Goal: Information Seeking & Learning: Learn about a topic

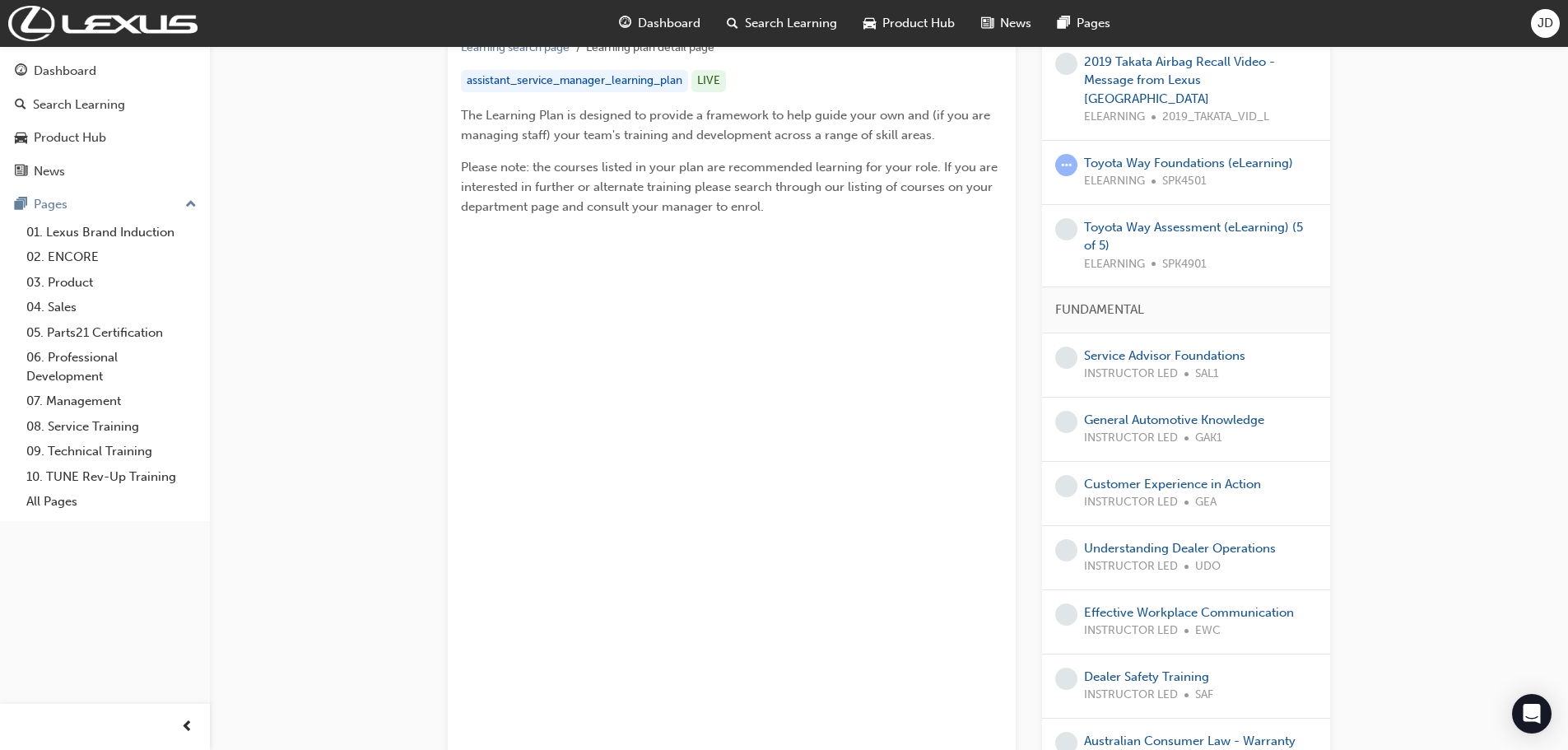
scroll to position [329, 0]
click at [81, 333] on link "05. Parts21 Certification" at bounding box center [112, 333] width 184 height 25
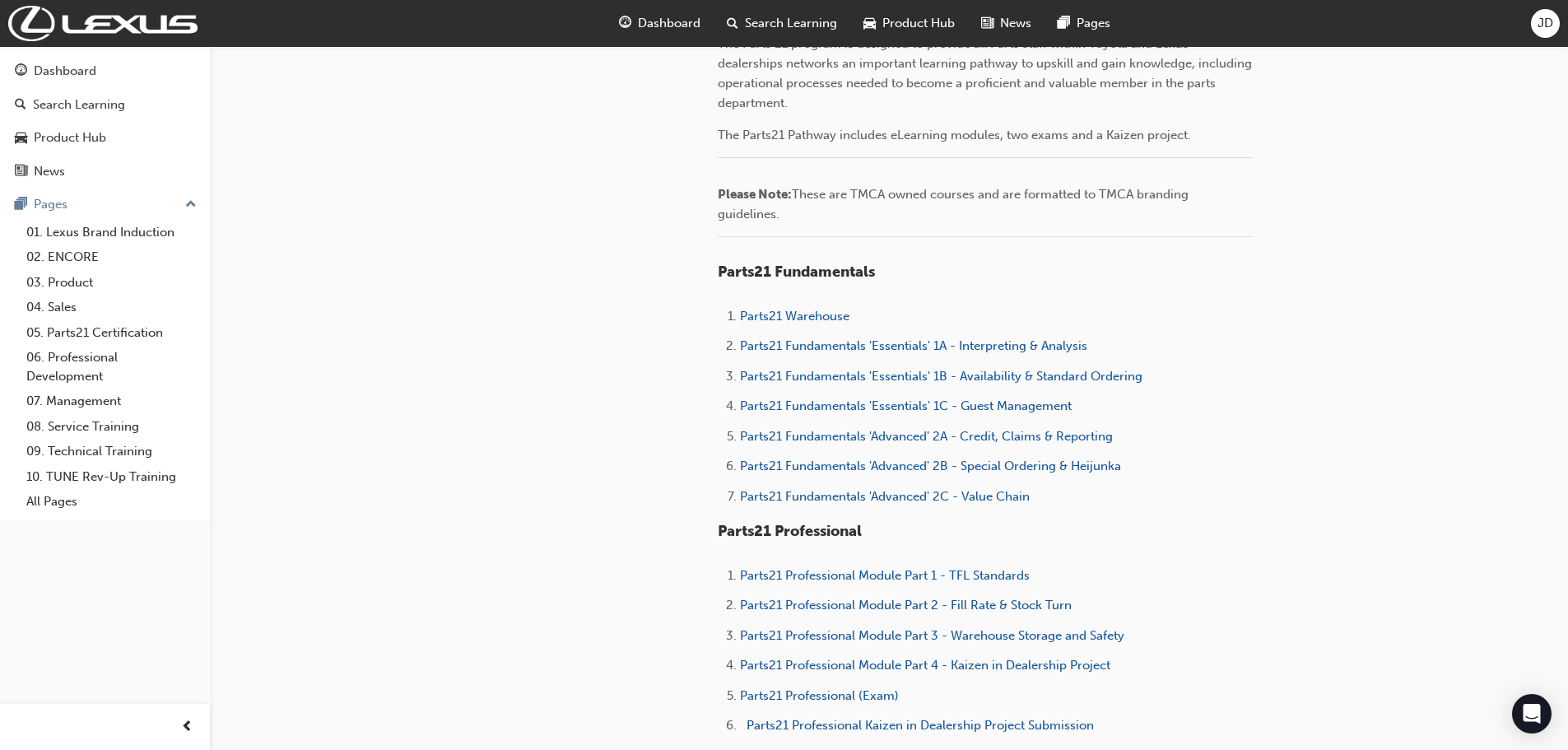
scroll to position [494, 0]
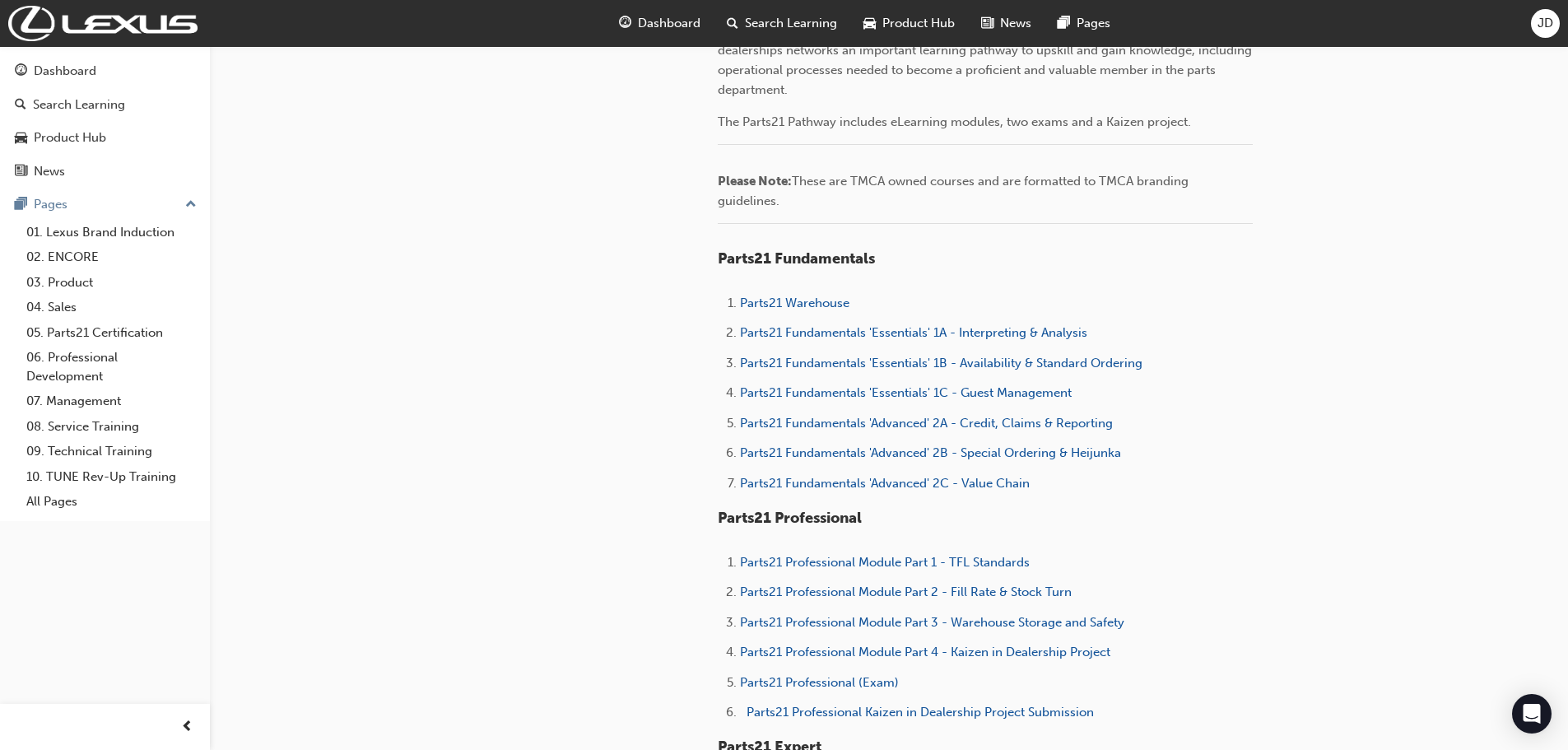
click at [979, 402] on li "Parts21 Fundamentals 'Essentials' 1C - Guest Management" at bounding box center [995, 394] width 513 height 23
click at [980, 397] on span "Parts21 Fundamentals 'Essentials' 1C - Guest Management" at bounding box center [905, 393] width 332 height 15
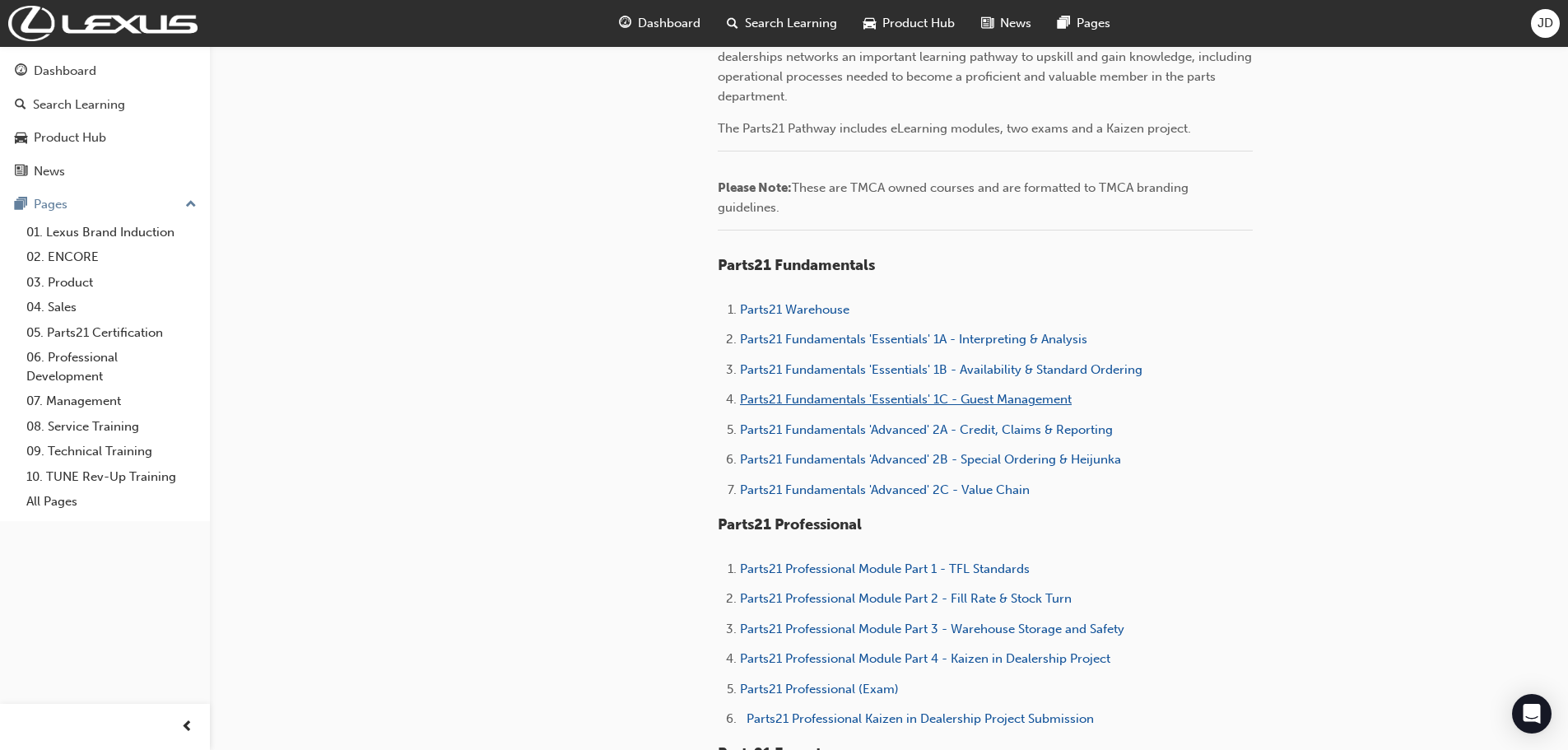
scroll to position [494, 0]
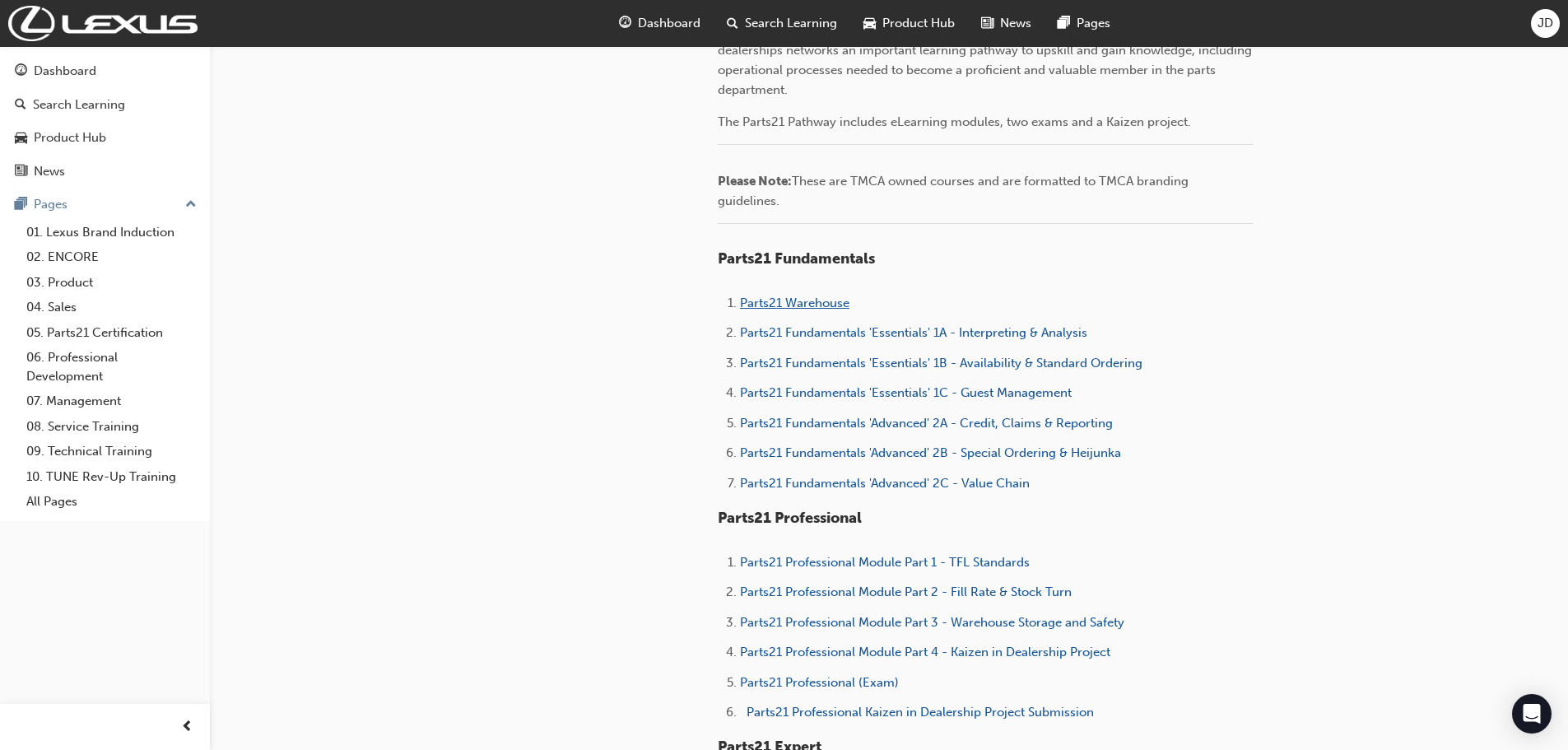
click at [807, 300] on span "Parts21 Warehouse" at bounding box center [794, 303] width 110 height 15
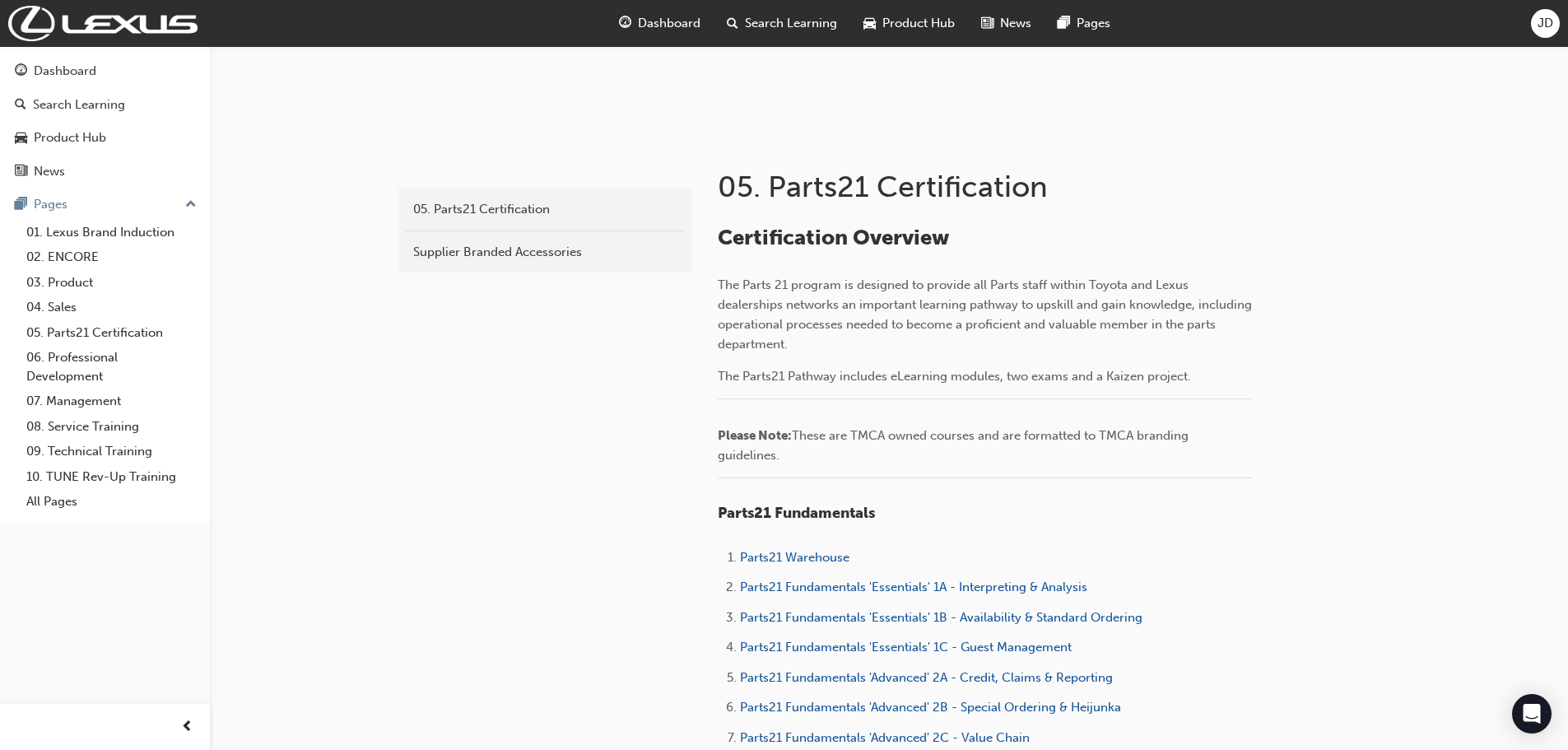
scroll to position [247, 0]
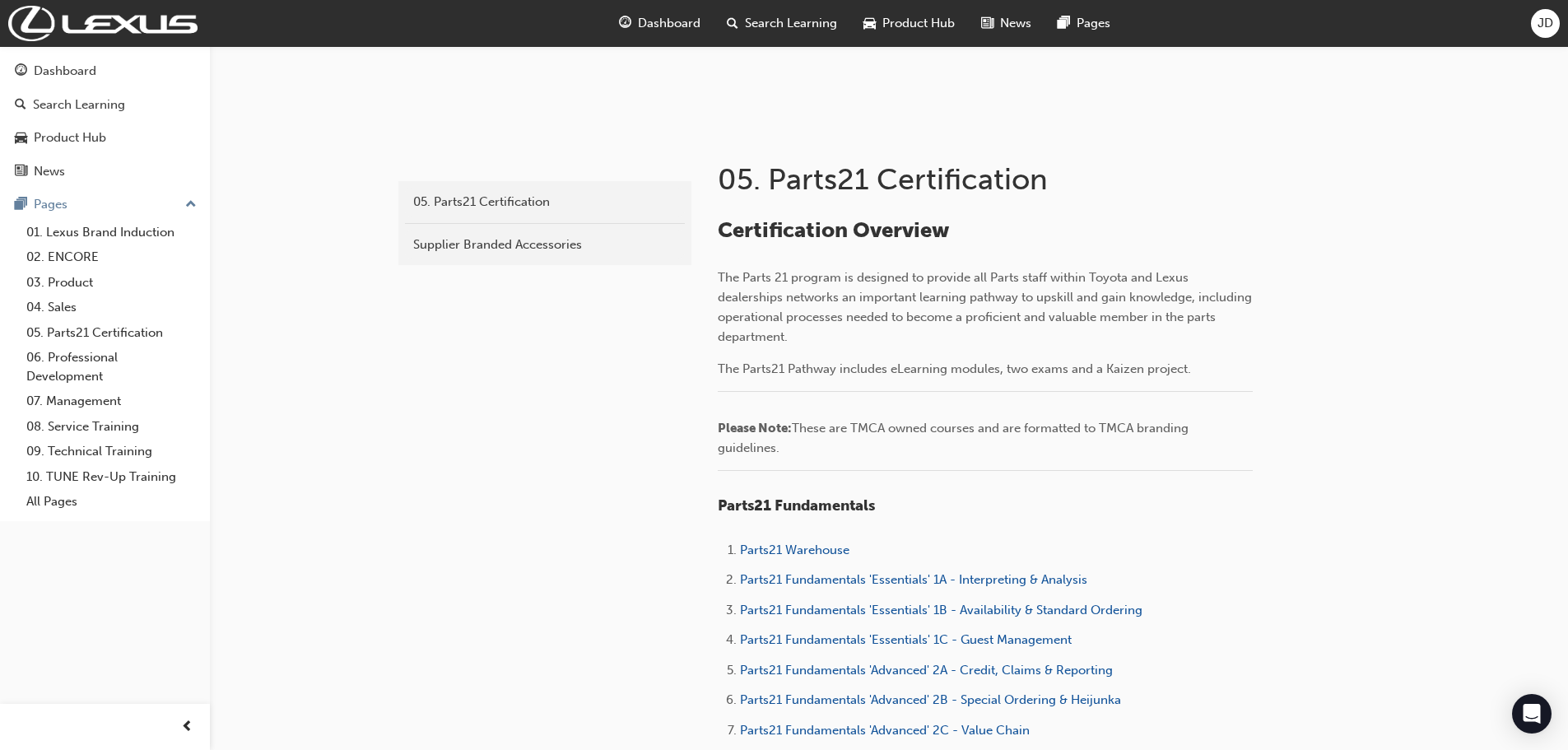
click at [1415, 308] on div "parts 05. Parts21 Certification Supplier Branded Accessories 05. Parts21 Certif…" at bounding box center [784, 632] width 1568 height 1757
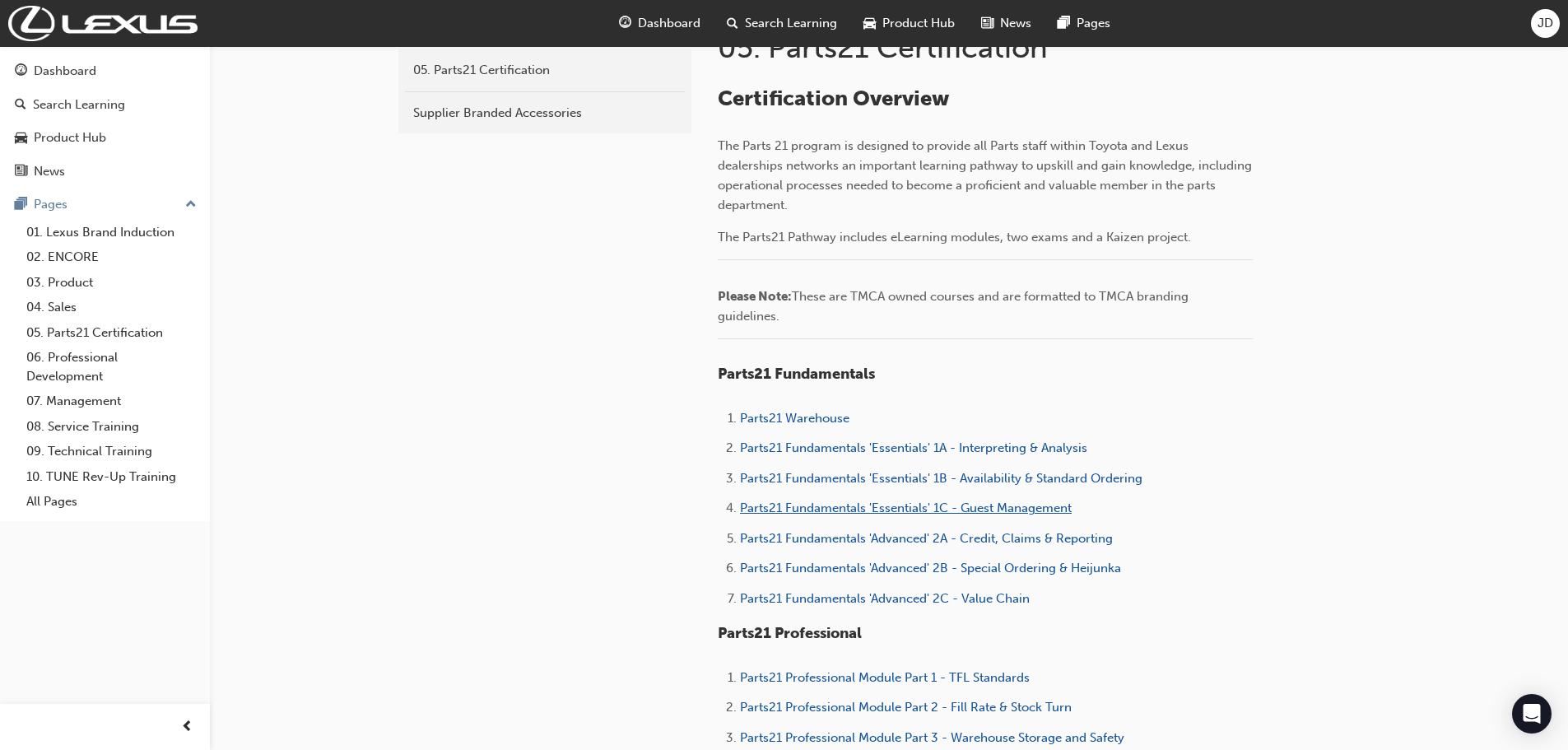
scroll to position [412, 0]
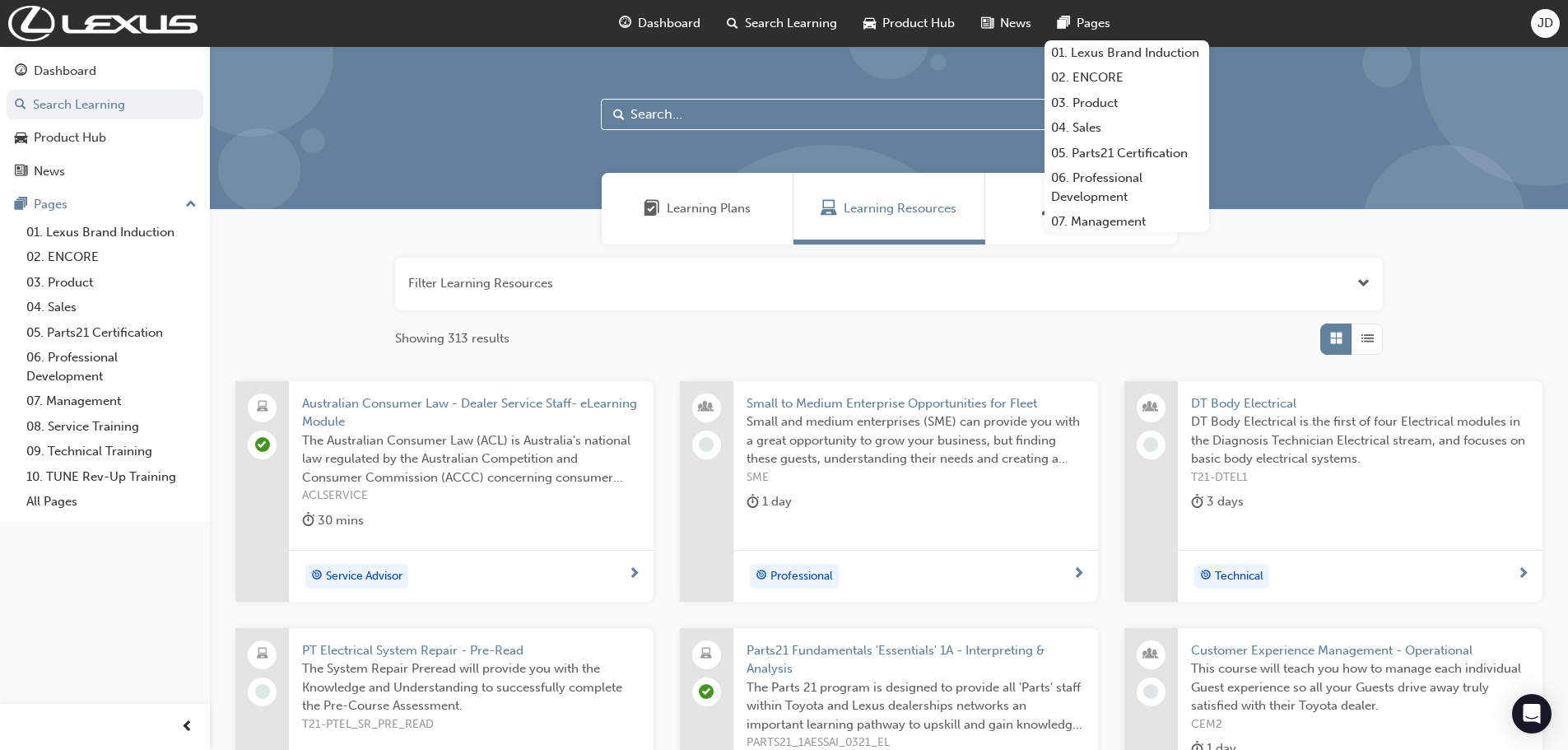
click at [538, 290] on button "button" at bounding box center [889, 284] width 988 height 52
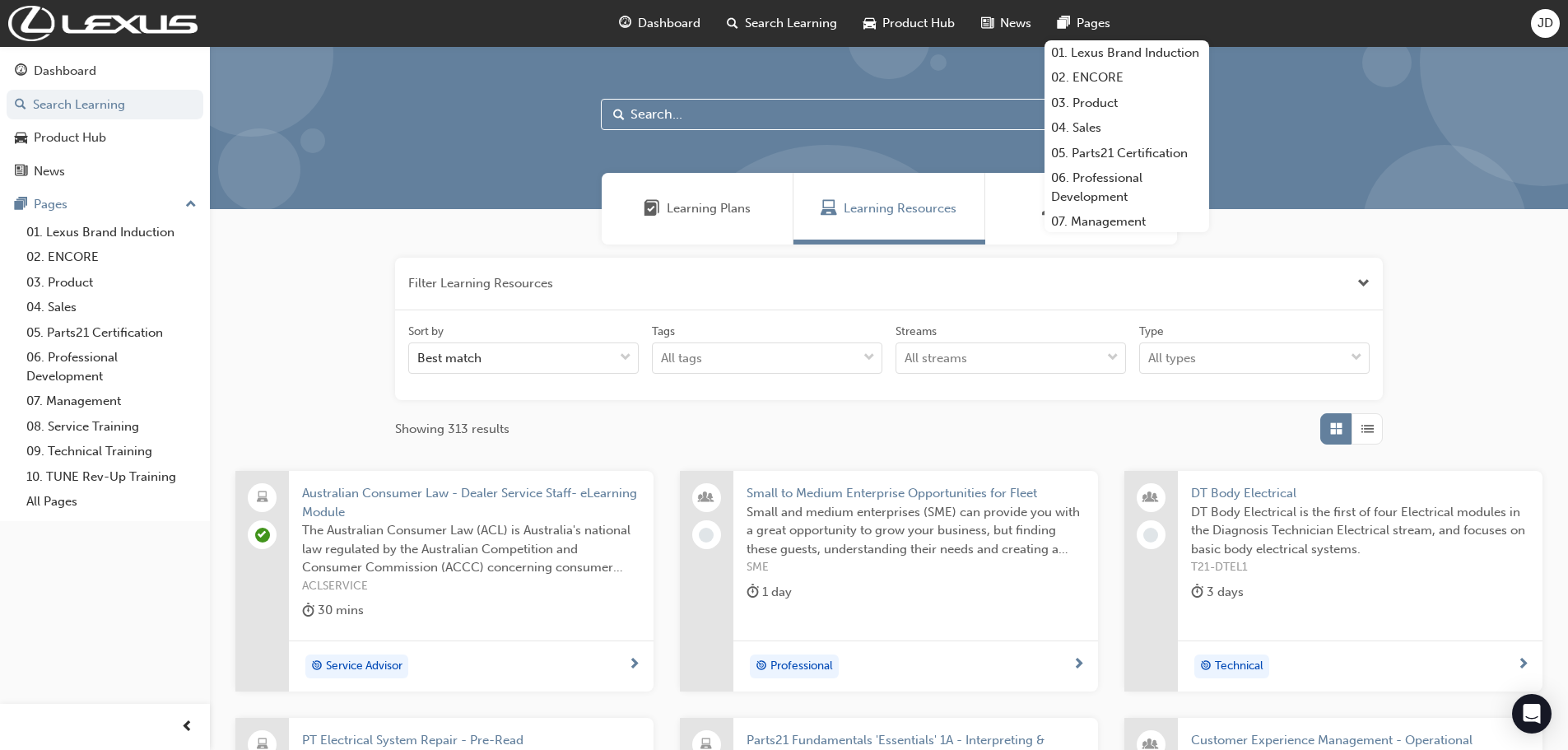
click at [688, 98] on div at bounding box center [889, 128] width 1358 height 163
click at [699, 125] on input "text" at bounding box center [889, 113] width 576 height 31
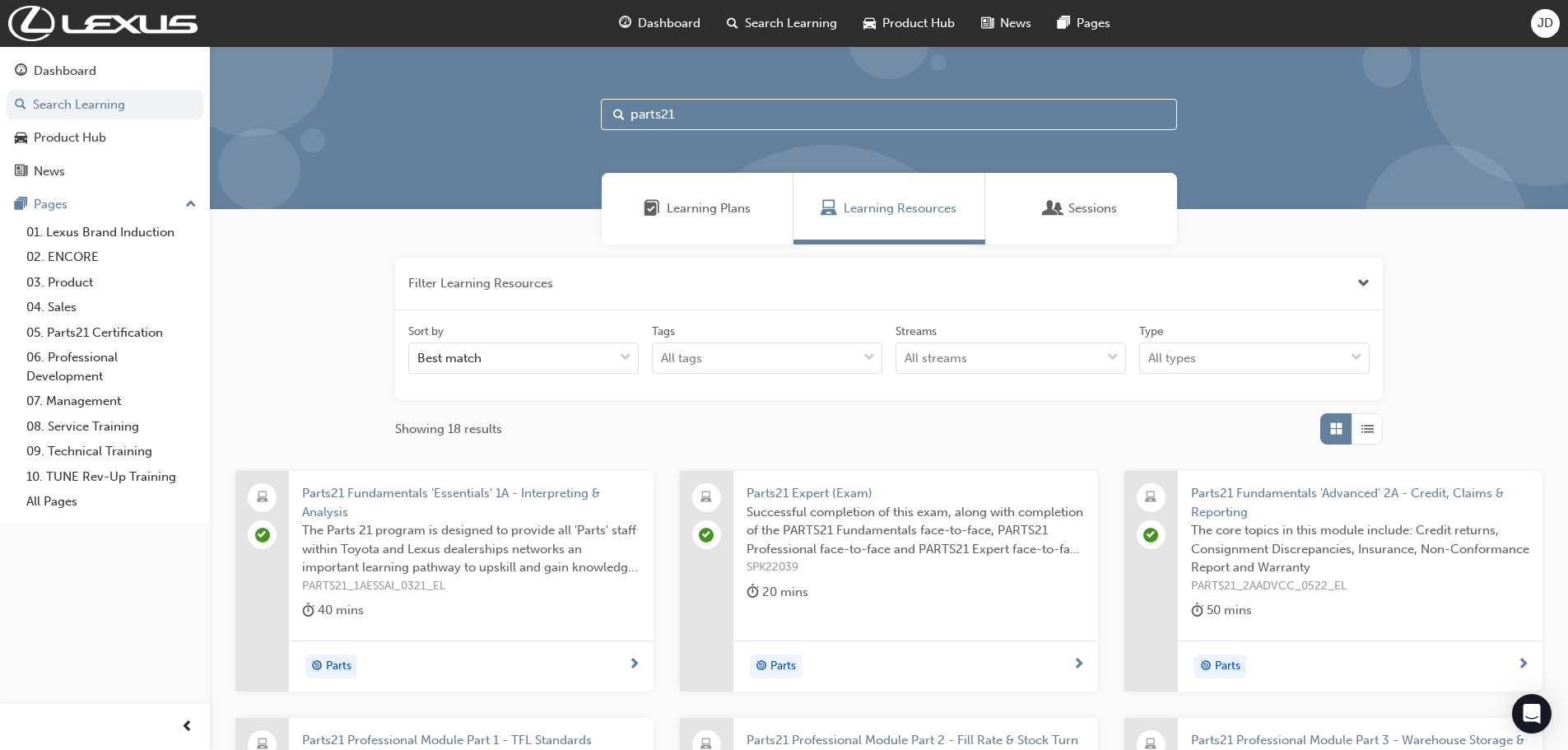
click at [702, 117] on input "parts21" at bounding box center [889, 113] width 576 height 31
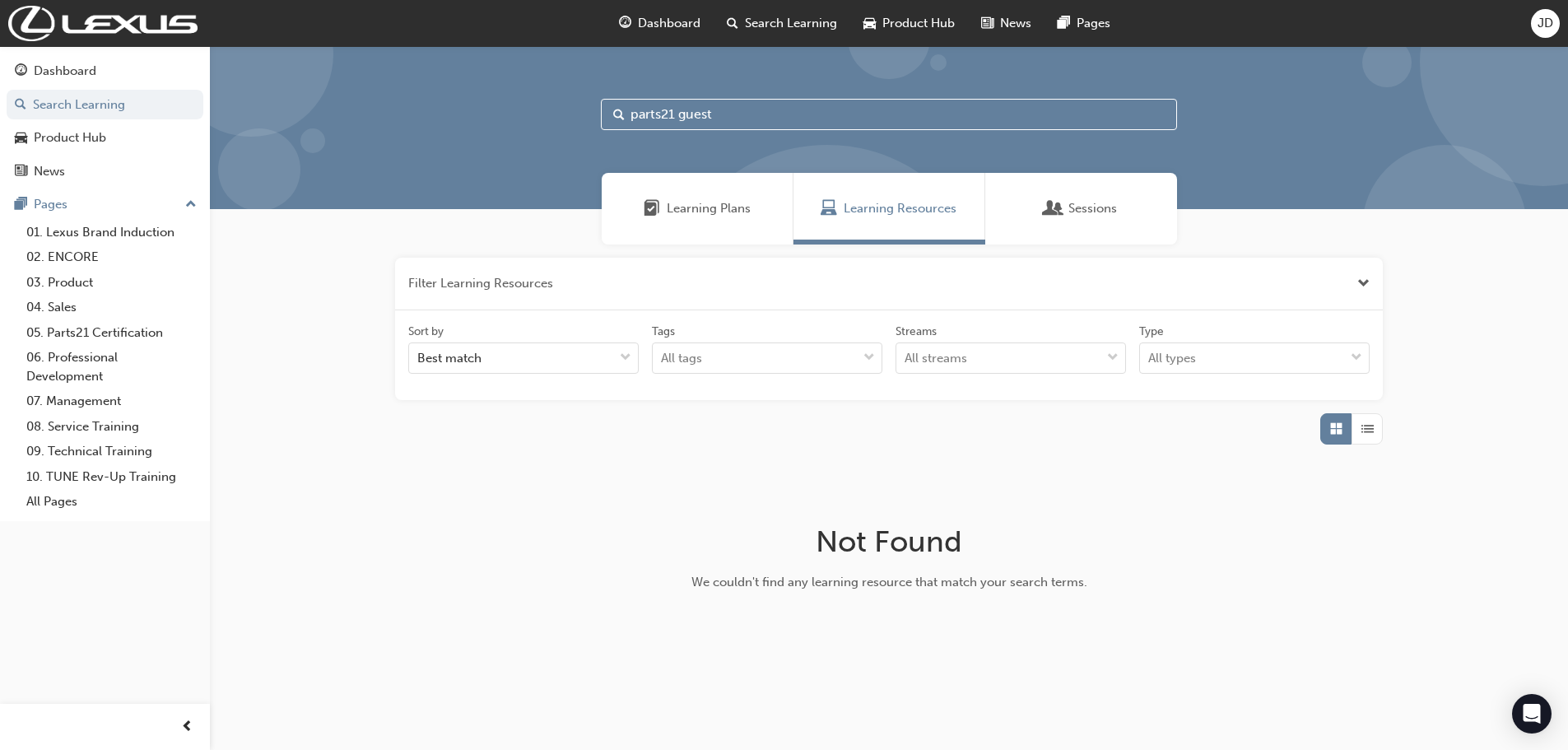
click at [715, 115] on input "parts21 guest" at bounding box center [889, 113] width 576 height 31
drag, startPoint x: 781, startPoint y: 112, endPoint x: 679, endPoint y: 123, distance: 102.6
click at [679, 123] on input "parts21 management" at bounding box center [889, 113] width 576 height 31
type input "parts21"
